Goal: Task Accomplishment & Management: Complete application form

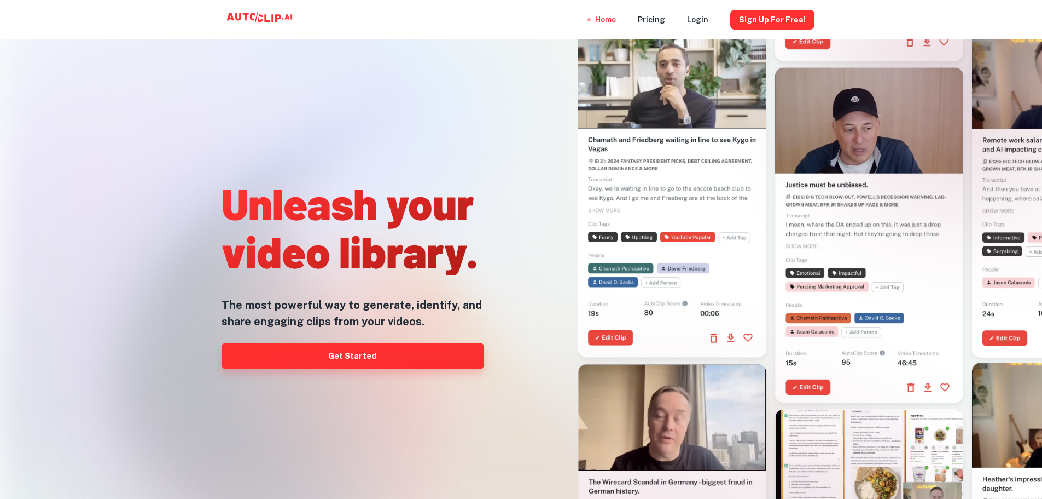
click at [385, 361] on link "Get Started" at bounding box center [353, 356] width 263 height 26
